Goal: Book appointment/travel/reservation

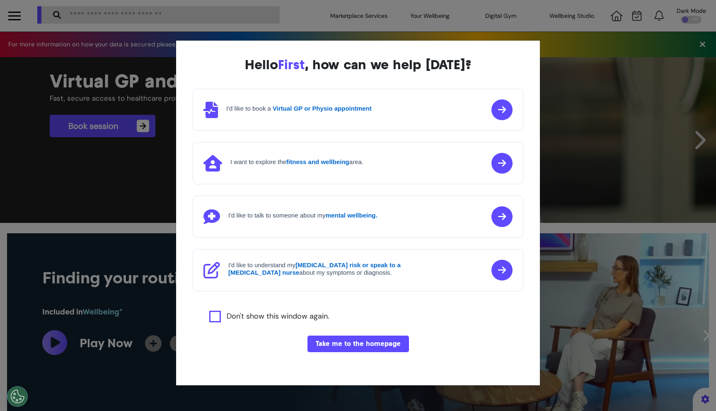
scroll to position [0, 357]
click at [341, 337] on button "Take me to the homepage" at bounding box center [357, 343] width 101 height 17
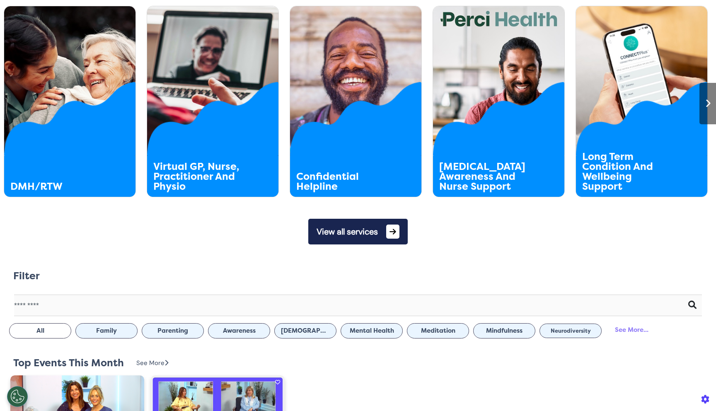
scroll to position [514, 0]
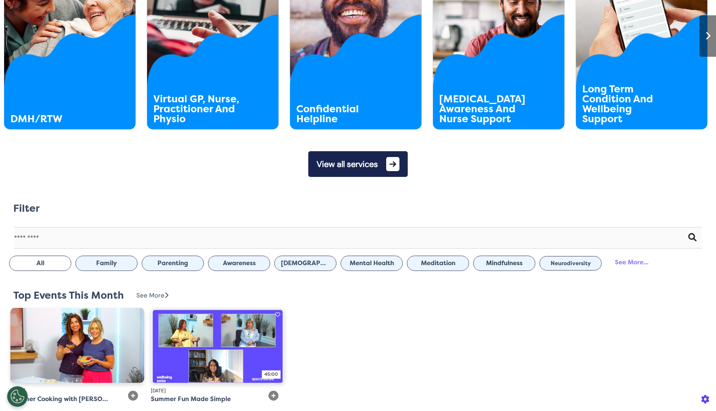
copy h2 "Filter"
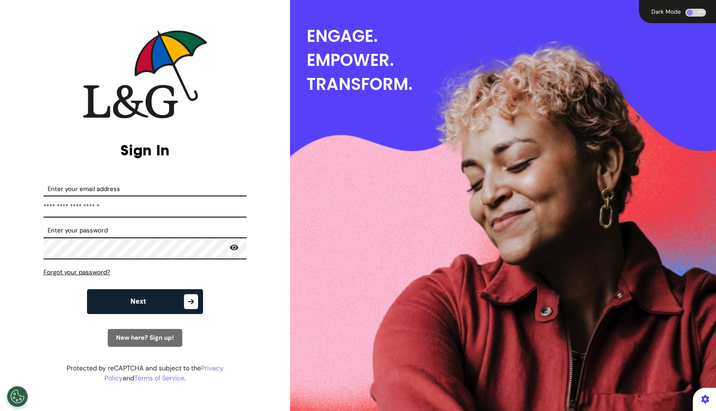
click at [169, 298] on button "Next" at bounding box center [145, 301] width 116 height 25
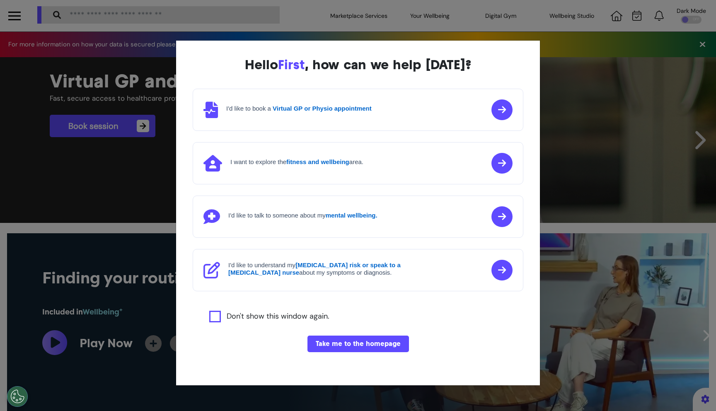
scroll to position [0, 357]
click at [334, 338] on button "Take me to the homepage" at bounding box center [357, 343] width 101 height 17
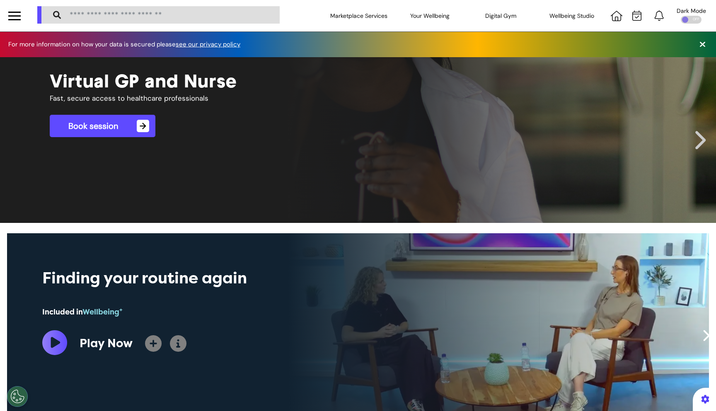
click at [125, 118] on link "Book session →" at bounding box center [103, 126] width 106 height 22
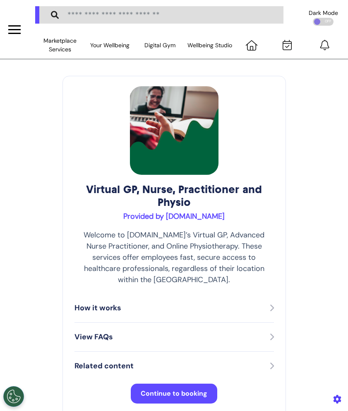
click at [205, 384] on button "Continue to booking" at bounding box center [174, 394] width 87 height 20
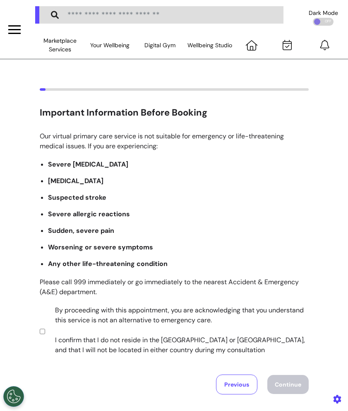
click at [177, 321] on label "By proceeding with this appointment, you are acknowledging that you understand …" at bounding box center [176, 330] width 259 height 50
click at [291, 376] on button "Continue" at bounding box center [288, 384] width 41 height 19
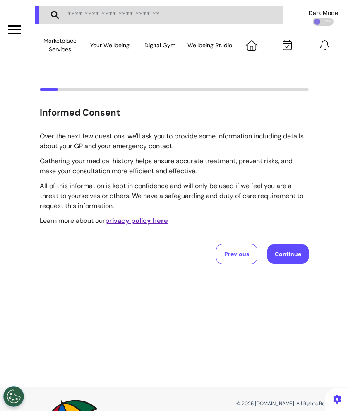
click at [283, 254] on button "Continue" at bounding box center [288, 253] width 41 height 19
select select "****"
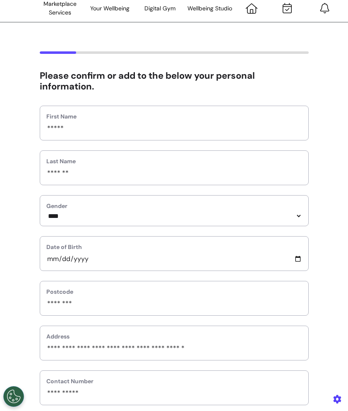
scroll to position [351, 0]
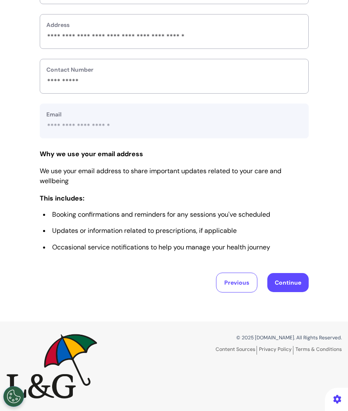
click at [290, 288] on button "Continue" at bounding box center [288, 282] width 41 height 19
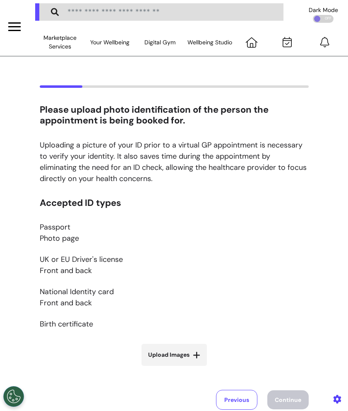
scroll to position [0, 0]
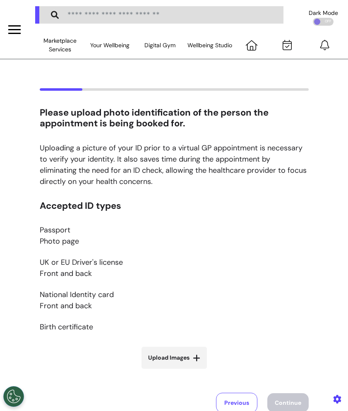
click at [188, 356] on span "Upload Images" at bounding box center [168, 357] width 41 height 9
click at [188, 371] on input "Upload Images" at bounding box center [174, 375] width 99 height 9
type input "**********"
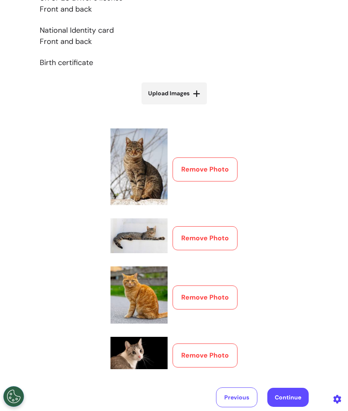
scroll to position [283, 0]
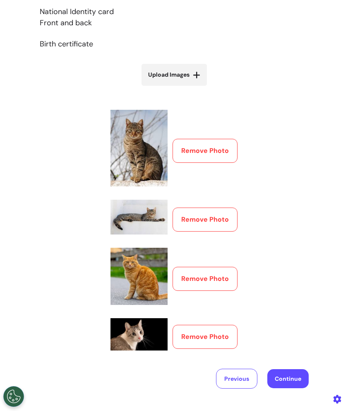
click at [292, 374] on button "Continue" at bounding box center [288, 378] width 41 height 19
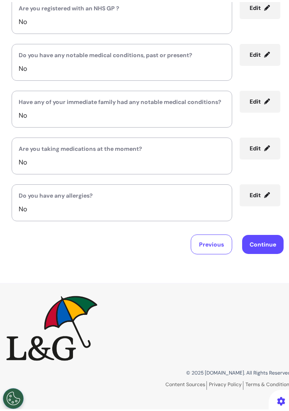
scroll to position [125, 0]
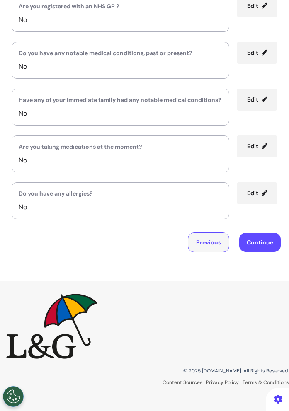
click at [207, 247] on button "Previous" at bounding box center [208, 242] width 41 height 20
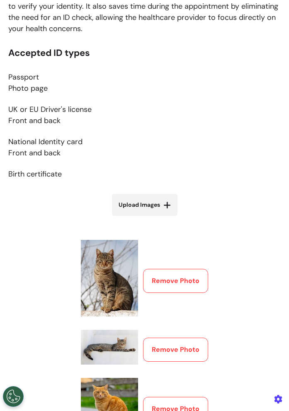
scroll to position [0, 0]
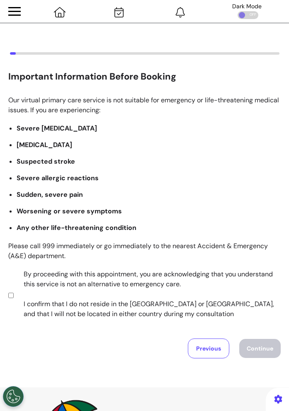
click at [156, 296] on label "By proceeding with this appointment, you are acknowledging that you understand …" at bounding box center [146, 294] width 262 height 50
click at [253, 349] on button "Continue" at bounding box center [259, 348] width 41 height 19
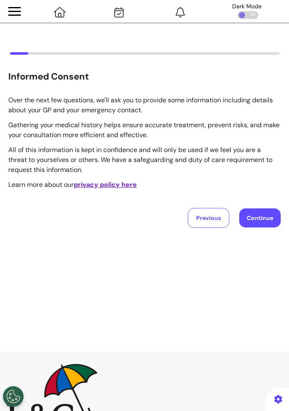
click at [263, 219] on button "Continue" at bounding box center [259, 217] width 41 height 19
select select "****"
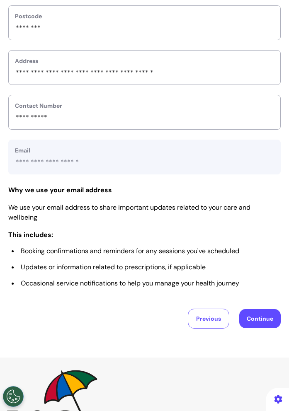
scroll to position [282, 0]
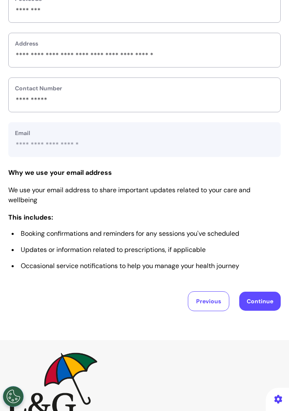
click at [256, 311] on button "Continue" at bounding box center [259, 301] width 41 height 19
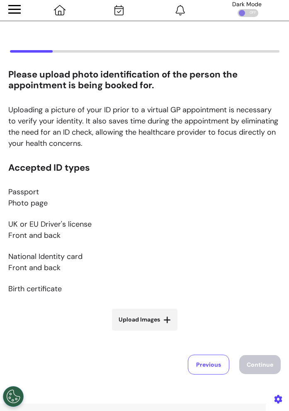
scroll to position [0, 0]
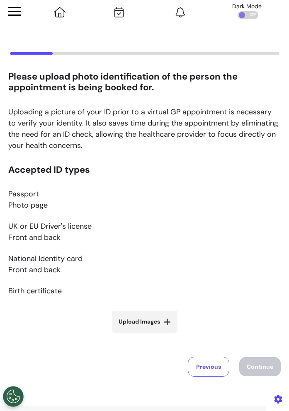
click at [166, 323] on icon at bounding box center [166, 322] width 7 height 8
click at [166, 335] on input "Upload Images" at bounding box center [144, 339] width 99 height 9
type input "**********"
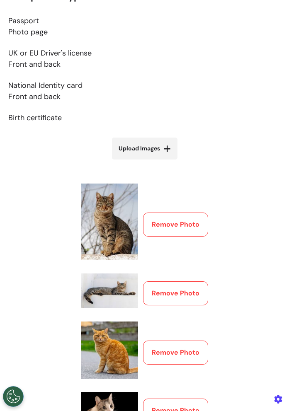
scroll to position [286, 0]
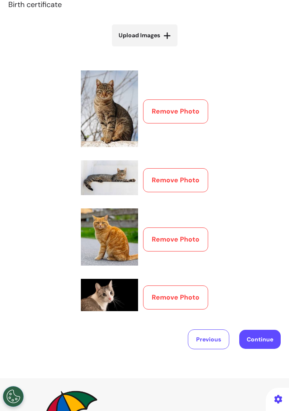
click at [257, 335] on button "Continue" at bounding box center [259, 339] width 41 height 19
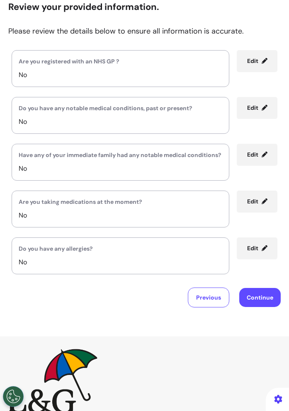
scroll to position [125, 0]
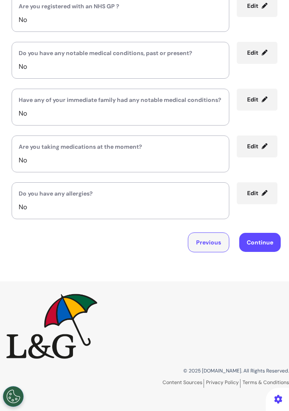
click at [207, 248] on button "Previous" at bounding box center [208, 242] width 41 height 20
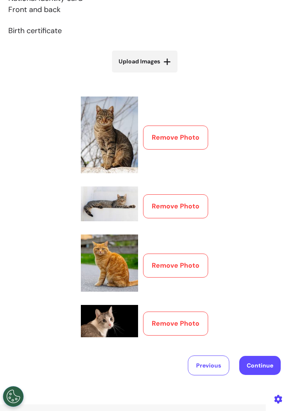
scroll to position [335, 0]
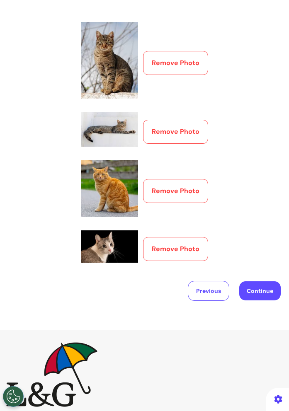
click at [261, 289] on button "Continue" at bounding box center [259, 290] width 41 height 19
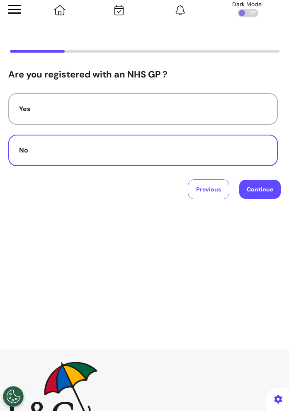
scroll to position [0, 0]
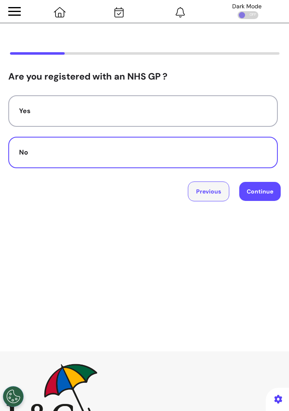
click at [218, 194] on button "Previous" at bounding box center [208, 191] width 41 height 20
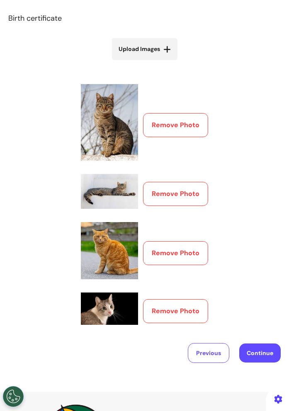
scroll to position [280, 0]
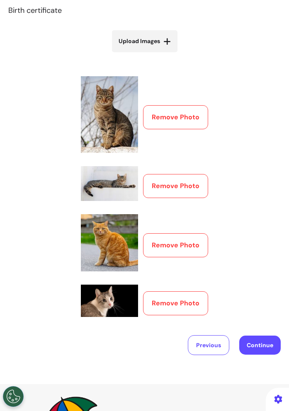
click at [229, 76] on div "Accepted ID types Passport Photo page UK or EU Driver's license Front and back …" at bounding box center [144, 103] width 272 height 438
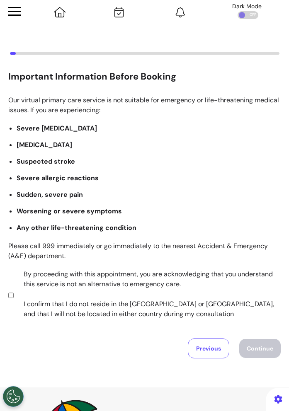
click at [152, 284] on label "By proceeding with this appointment, you are acknowledging that you understand …" at bounding box center [146, 294] width 262 height 50
click at [251, 347] on button "Continue" at bounding box center [259, 348] width 41 height 19
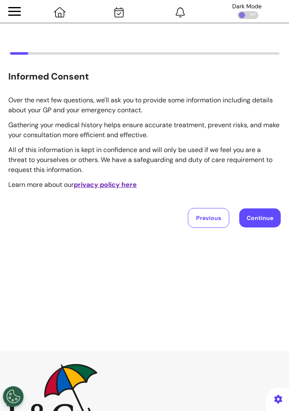
click at [243, 221] on button "Continue" at bounding box center [259, 217] width 41 height 19
select select "****"
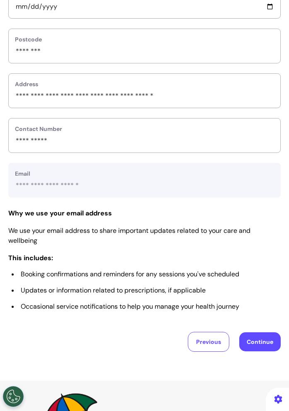
scroll to position [253, 0]
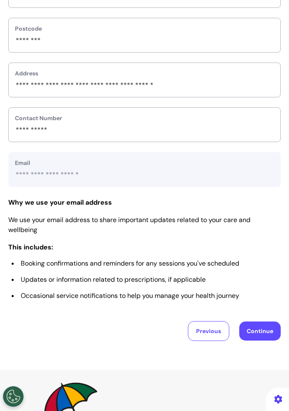
click at [259, 340] on button "Continue" at bounding box center [259, 330] width 41 height 19
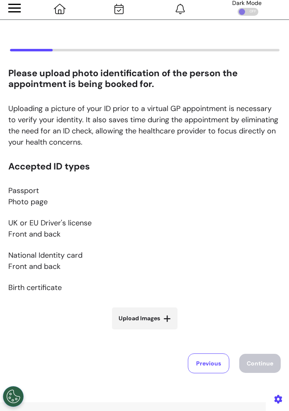
scroll to position [0, 0]
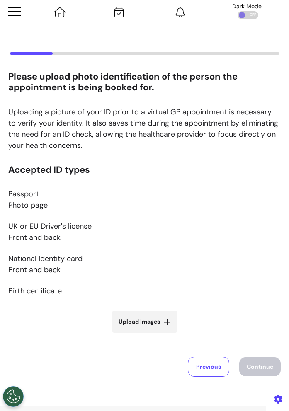
click at [160, 327] on label "Upload Images" at bounding box center [144, 322] width 65 height 22
click at [160, 335] on input "Upload Images" at bounding box center [144, 339] width 99 height 9
type input "**********"
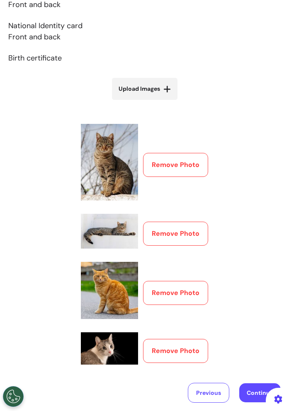
scroll to position [275, 0]
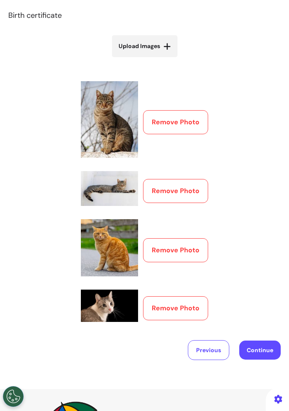
click at [264, 348] on button "Continue" at bounding box center [259, 349] width 41 height 19
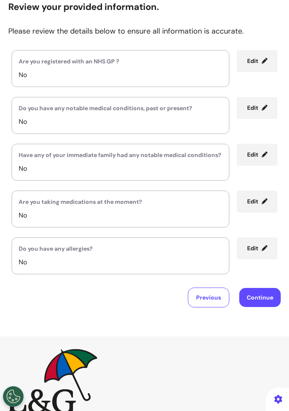
scroll to position [125, 0]
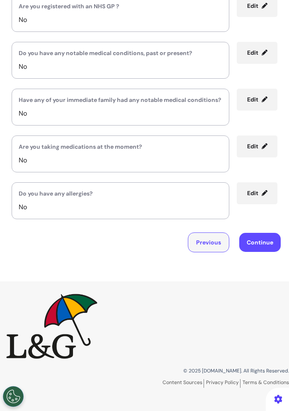
click at [207, 250] on button "Previous" at bounding box center [208, 242] width 41 height 20
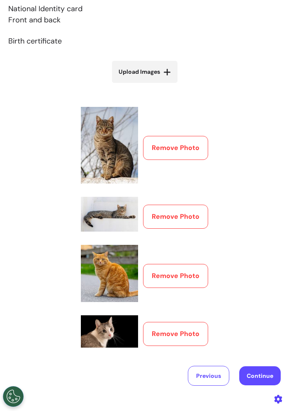
scroll to position [251, 0]
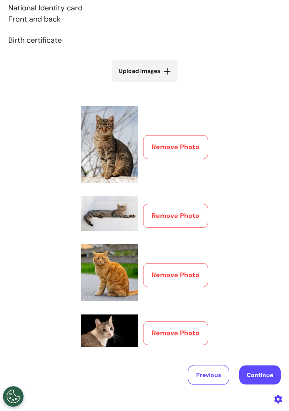
click at [256, 373] on button "Continue" at bounding box center [259, 374] width 41 height 19
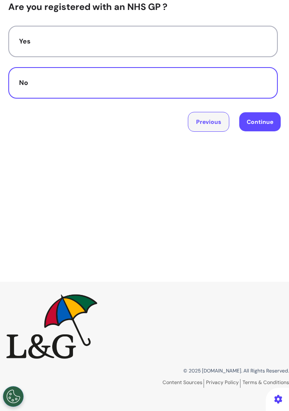
click at [217, 125] on button "Previous" at bounding box center [208, 122] width 41 height 20
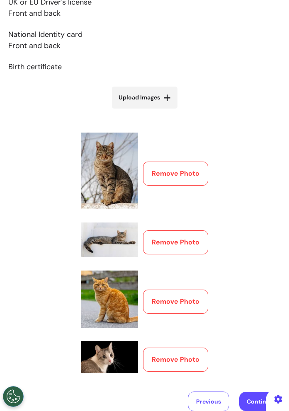
scroll to position [267, 0]
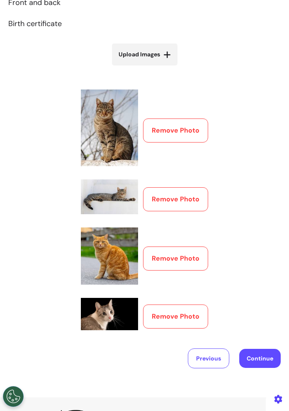
click at [176, 324] on button "Remove Photo" at bounding box center [175, 316] width 65 height 24
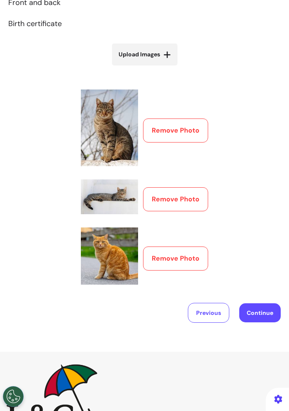
click at [203, 259] on button "Remove Photo" at bounding box center [175, 258] width 65 height 24
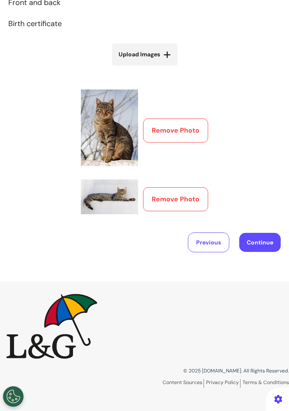
click at [201, 200] on button "Remove Photo" at bounding box center [175, 199] width 65 height 24
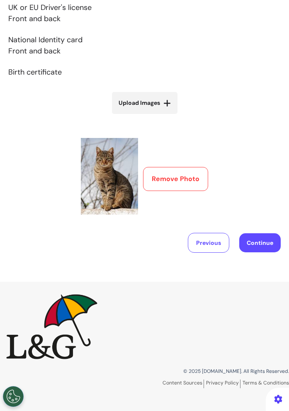
click at [199, 171] on button "Remove Photo" at bounding box center [175, 179] width 65 height 24
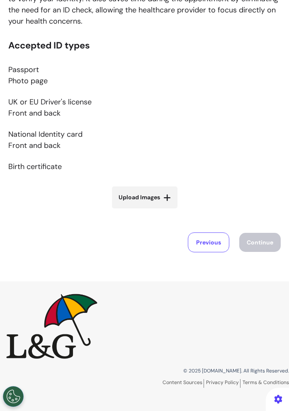
scroll to position [124, 0]
click at [152, 210] on div "Accepted ID types Passport Photo page UK or EU Driver's license Front and back …" at bounding box center [144, 130] width 272 height 179
click at [154, 199] on span "Upload Images" at bounding box center [138, 197] width 41 height 9
click at [154, 211] on input "Upload Images" at bounding box center [144, 215] width 99 height 9
type input "**********"
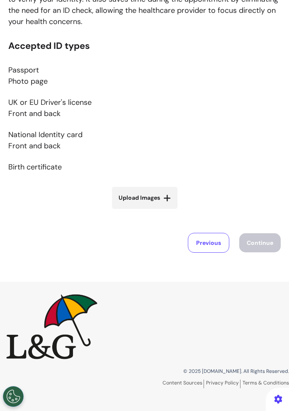
scroll to position [219, 0]
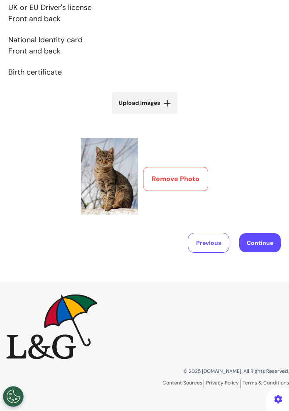
click at [275, 241] on button "Continue" at bounding box center [259, 242] width 41 height 19
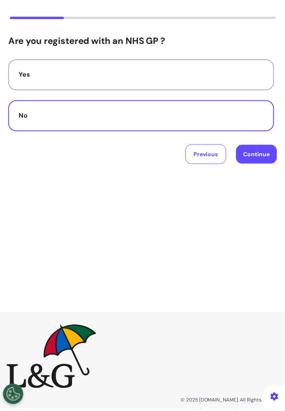
scroll to position [0, 0]
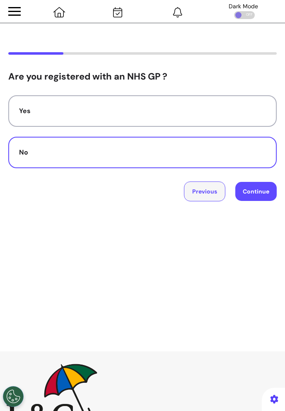
click at [202, 190] on button "Previous" at bounding box center [204, 191] width 41 height 20
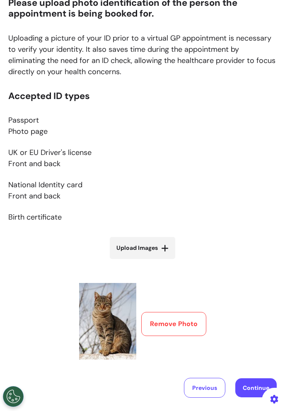
scroll to position [129, 0]
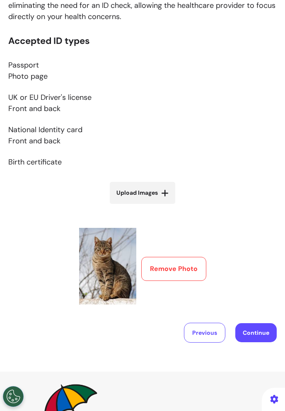
click at [173, 260] on button "Remove Photo" at bounding box center [173, 269] width 65 height 24
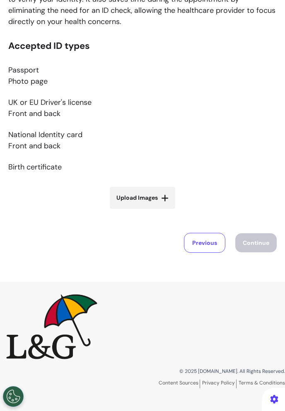
click at [161, 203] on label "Upload Images" at bounding box center [142, 198] width 65 height 22
click at [161, 211] on input "Upload Images" at bounding box center [142, 215] width 99 height 9
type input "**********"
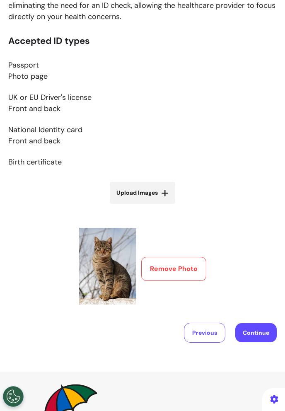
click at [259, 328] on button "Continue" at bounding box center [255, 332] width 41 height 19
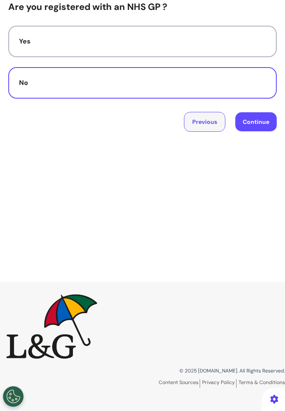
click at [215, 130] on button "Previous" at bounding box center [204, 122] width 41 height 20
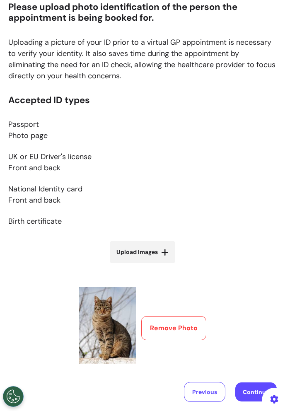
click at [161, 252] on label "Upload Images" at bounding box center [142, 252] width 65 height 22
click at [161, 265] on input "Upload Images" at bounding box center [142, 269] width 99 height 9
click at [197, 319] on button "Remove Photo" at bounding box center [173, 328] width 65 height 24
